Goal: Information Seeking & Learning: Learn about a topic

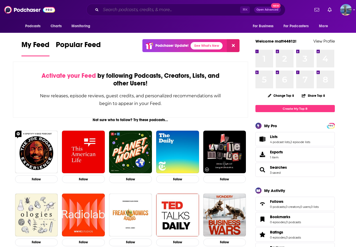
click at [145, 9] on input "Search podcasts, credits, & more..." at bounding box center [170, 10] width 139 height 8
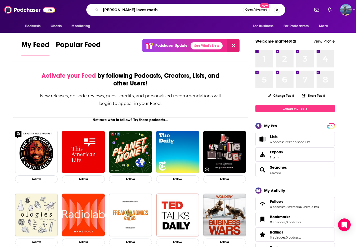
type input "[PERSON_NAME] loves math"
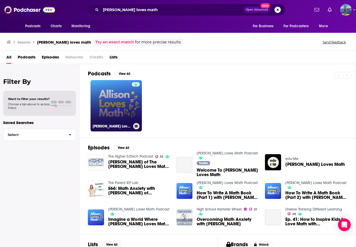
click at [107, 105] on link "[PERSON_NAME] Loves Math Podcast" at bounding box center [116, 105] width 51 height 51
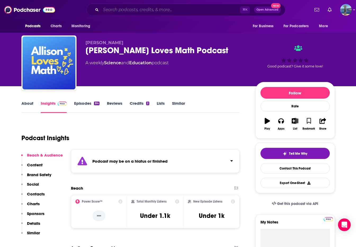
click at [131, 13] on input "Search podcasts, credits, & more..." at bounding box center [170, 10] width 139 height 8
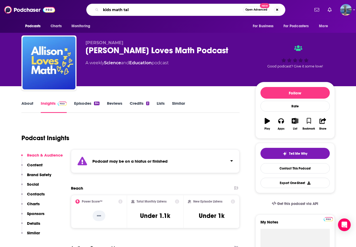
type input "kids math talk"
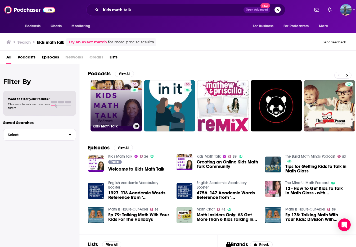
click at [115, 101] on link "36 Kids Math Talk" at bounding box center [116, 105] width 51 height 51
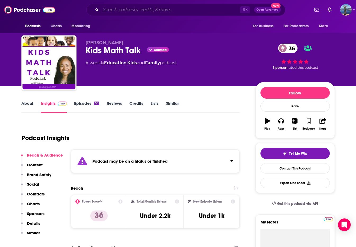
click at [121, 8] on input "Search podcasts, credits, & more..." at bounding box center [170, 10] width 139 height 8
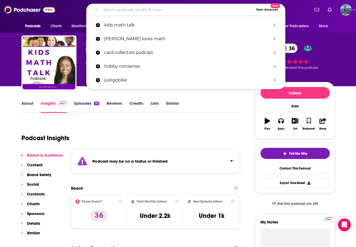
paste input "Making Number Sense Make Sense:"
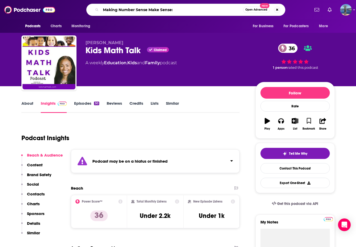
type input "Making Number Sense Make Sense"
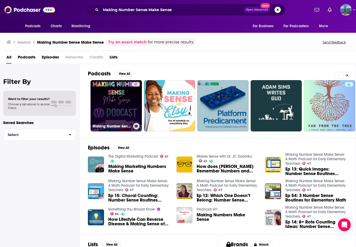
click at [116, 100] on link "47 Making Number Sense Make Sense: A Math Podcast for Early Elementary Teachers" at bounding box center [116, 105] width 51 height 51
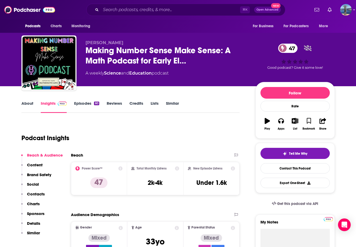
click at [25, 104] on link "About" at bounding box center [27, 107] width 12 height 12
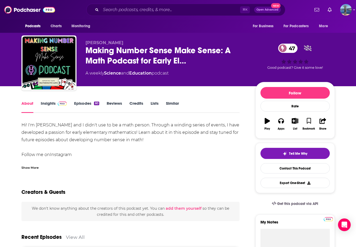
click at [44, 104] on link "Insights" at bounding box center [54, 107] width 26 height 12
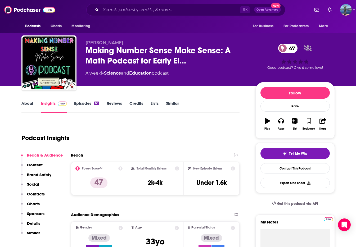
click at [87, 103] on link "Episodes 60" at bounding box center [86, 107] width 25 height 12
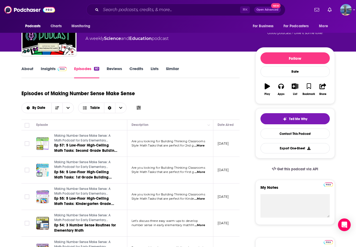
scroll to position [33, 0]
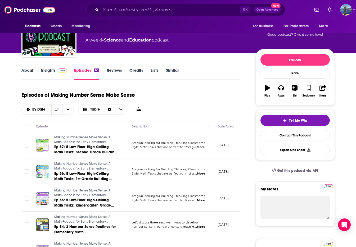
click at [56, 71] on span at bounding box center [61, 70] width 11 height 5
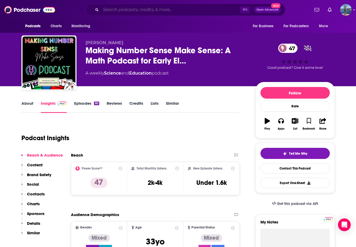
click at [139, 7] on input "Search podcasts, credits, & more..." at bounding box center [170, 10] width 139 height 8
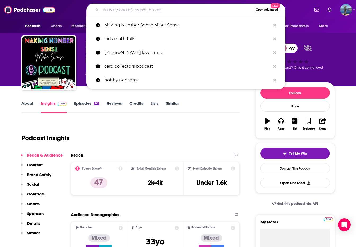
paste input "The Build Math Minds Podcast"
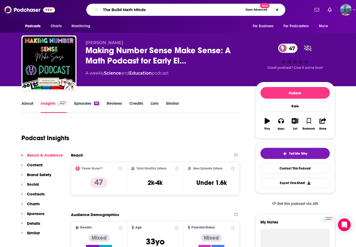
type input "The Build Math Minds"
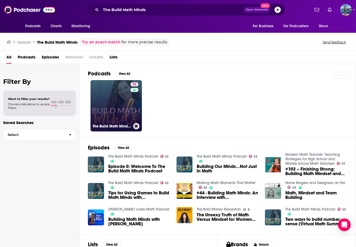
click at [114, 101] on link "53 The Build Math Minds Podcast" at bounding box center [116, 105] width 51 height 51
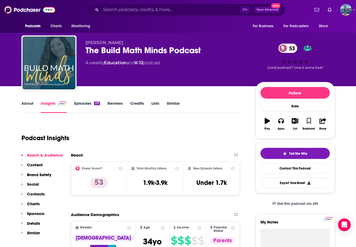
click at [30, 103] on link "About" at bounding box center [27, 107] width 12 height 12
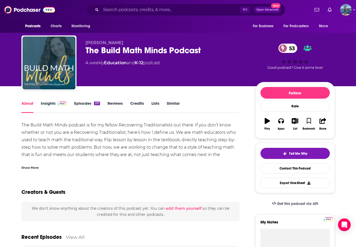
click at [47, 103] on link "Insights" at bounding box center [54, 107] width 26 height 12
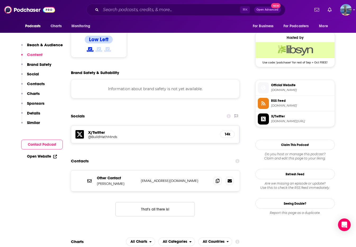
scroll to position [496, 0]
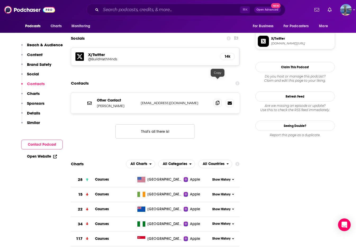
click at [217, 101] on icon at bounding box center [218, 103] width 4 height 4
click at [135, 10] on input "Search podcasts, credits, & more..." at bounding box center [170, 10] width 139 height 8
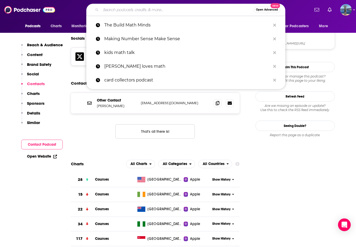
paste input "Making Math Moments That Matter"
type input "Making Math Moments That Matter"
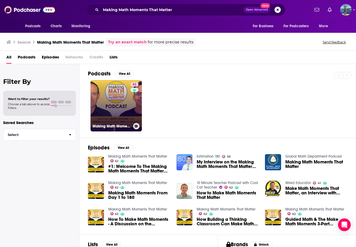
click at [123, 107] on link "62 Making Math Moments That Matter" at bounding box center [116, 105] width 51 height 51
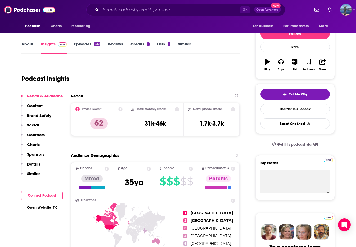
scroll to position [42, 0]
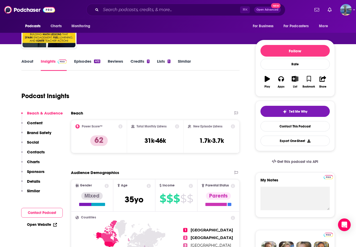
click at [29, 62] on link "About" at bounding box center [27, 65] width 12 height 12
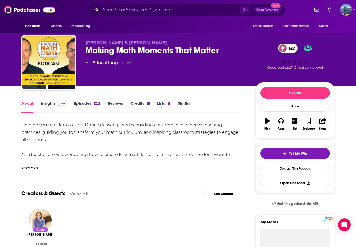
click at [35, 167] on div "Show More" at bounding box center [29, 167] width 17 height 5
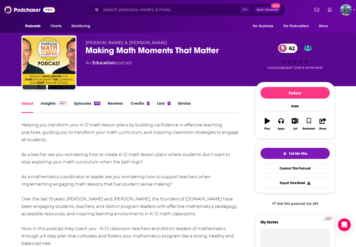
click at [47, 104] on link "Insights" at bounding box center [54, 107] width 26 height 12
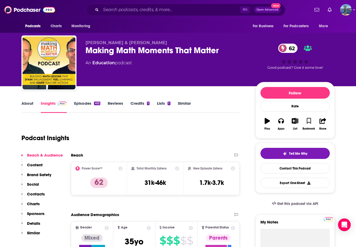
scroll to position [0, 0]
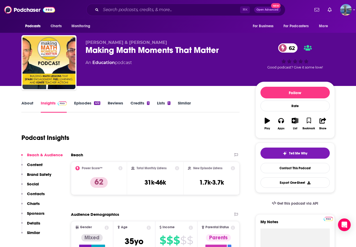
click at [82, 101] on link "Episodes 412" at bounding box center [87, 107] width 26 height 12
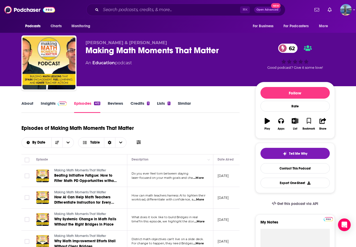
click at [48, 104] on link "Insights" at bounding box center [54, 107] width 26 height 12
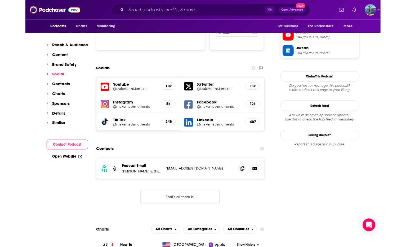
scroll to position [579, 0]
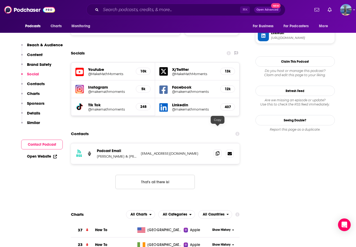
click at [217, 151] on icon at bounding box center [218, 153] width 4 height 4
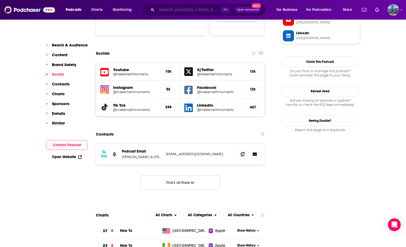
click at [185, 10] on input "Search podcasts, credits, & more..." at bounding box center [189, 10] width 64 height 8
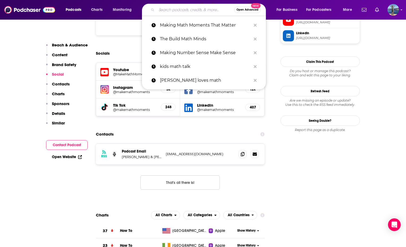
paste input "Math Chat"
type input "Math Chat"
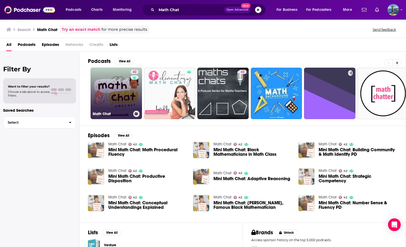
click at [116, 89] on link "42 Math Chat" at bounding box center [116, 93] width 51 height 51
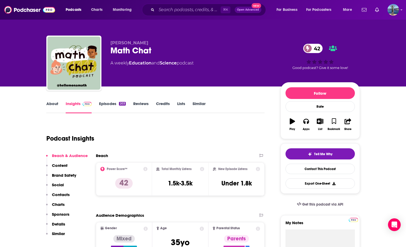
click at [56, 105] on link "About" at bounding box center [52, 107] width 12 height 12
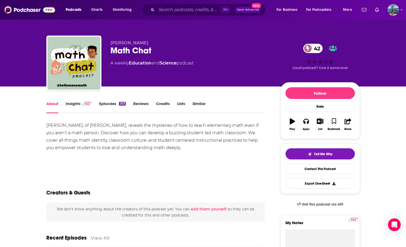
click at [75, 104] on link "Insights" at bounding box center [79, 107] width 26 height 12
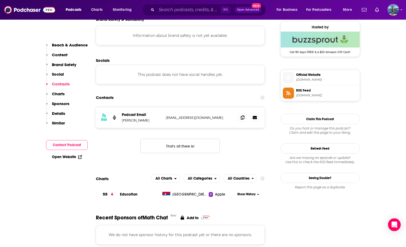
scroll to position [376, 0]
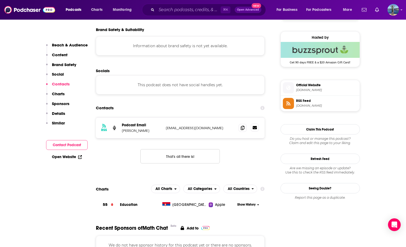
click at [258, 128] on link at bounding box center [255, 127] width 8 height 8
click at [256, 128] on icon at bounding box center [255, 127] width 4 height 4
click at [242, 128] on icon at bounding box center [243, 127] width 4 height 4
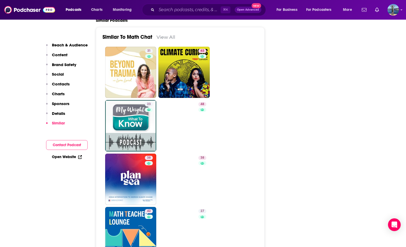
scroll to position [727, 0]
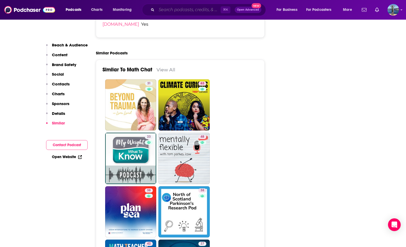
click at [187, 8] on input "Search podcasts, credits, & more..." at bounding box center [189, 10] width 64 height 8
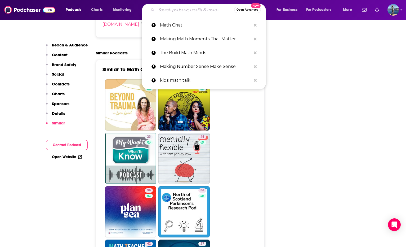
paste input "Mix and Math"
type input "Mix and Math"
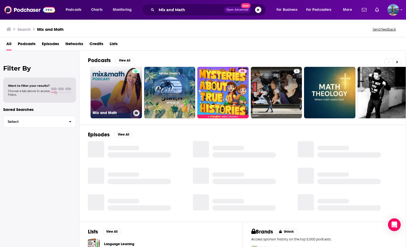
click at [117, 83] on link "Mix and Math" at bounding box center [116, 92] width 51 height 51
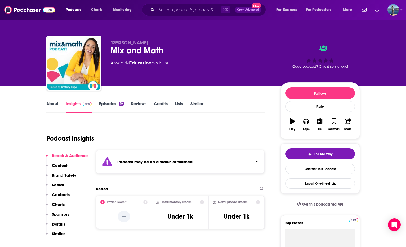
click at [111, 104] on link "Episodes 10" at bounding box center [111, 107] width 24 height 12
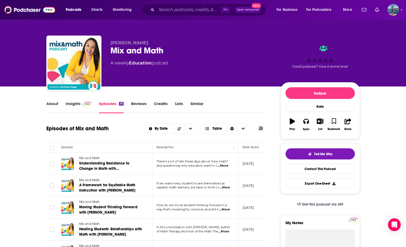
click at [73, 101] on link "Insights" at bounding box center [79, 107] width 26 height 12
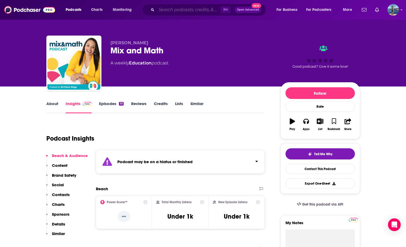
click at [191, 10] on input "Search podcasts, credits, & more..." at bounding box center [189, 10] width 64 height 8
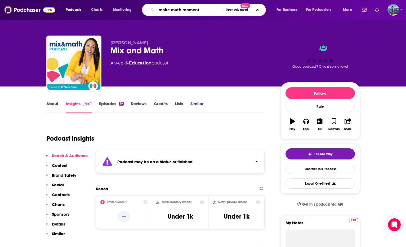
type input "make math moments"
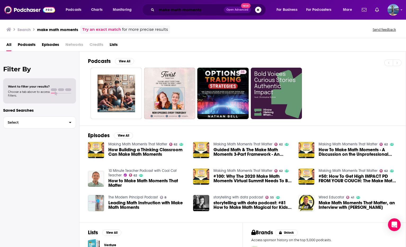
click at [170, 12] on input "make math moments" at bounding box center [191, 10] width 68 height 8
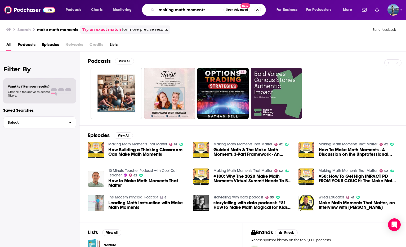
type input "making math moments"
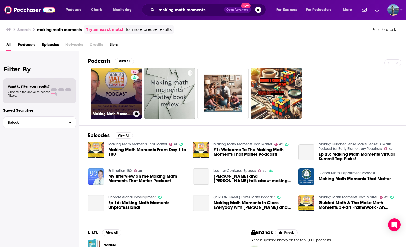
click at [120, 87] on link "62 Making Math Moments That Matter" at bounding box center [116, 93] width 51 height 51
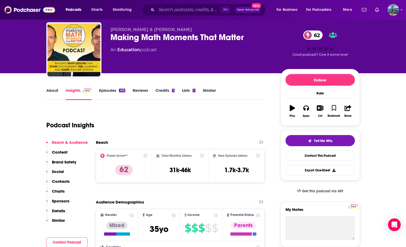
scroll to position [15, 0]
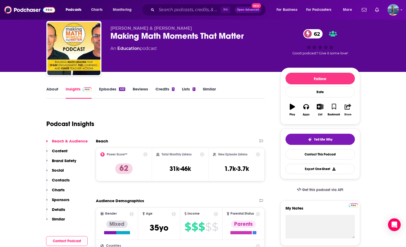
click at [349, 108] on icon "button" at bounding box center [348, 107] width 7 height 6
click at [356, 132] on icon "Show Share dropdown" at bounding box center [393, 134] width 11 height 4
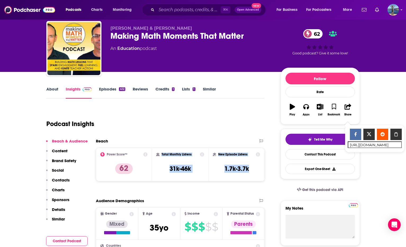
drag, startPoint x: 162, startPoint y: 153, endPoint x: 253, endPoint y: 166, distance: 92.8
click at [253, 166] on div "Power Score™ 62 Total Monthly Listens 31k-46k New Episode Listens 1.7k-3.7k" at bounding box center [180, 163] width 169 height 33
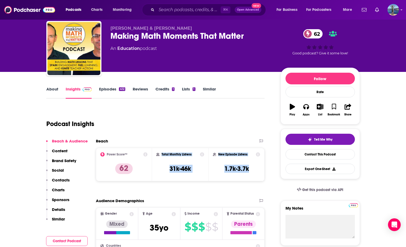
copy div "Total Monthly Listens 31k-46k New Episode Listens 1.7k-3.7k"
